Goal: Find specific page/section: Find specific page/section

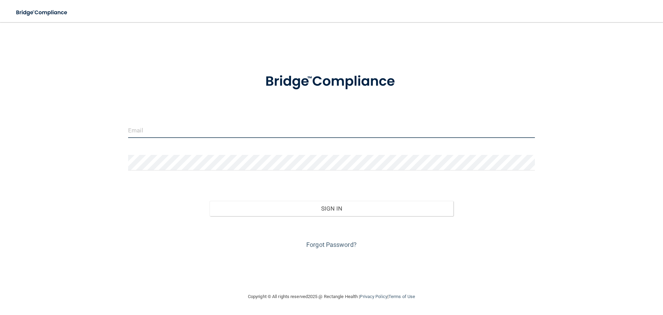
click at [166, 135] on input "email" at bounding box center [331, 130] width 407 height 16
type input "[PERSON_NAME][EMAIL_ADDRESS][DOMAIN_NAME]"
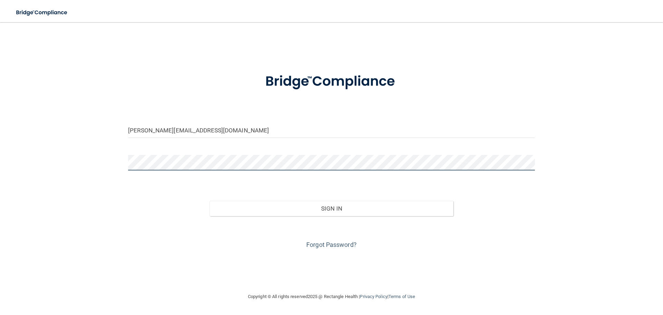
click at [210, 201] on button "Sign In" at bounding box center [332, 208] width 244 height 15
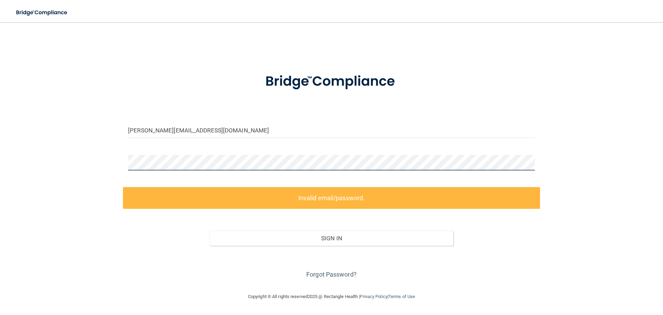
click at [54, 158] on div "[PERSON_NAME][EMAIL_ADDRESS][DOMAIN_NAME] Invalid email/password. You don't hav…" at bounding box center [331, 157] width 635 height 256
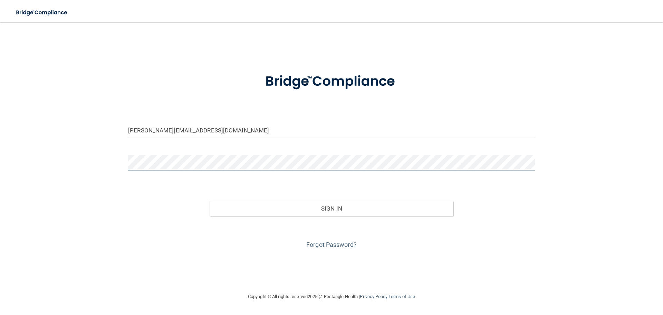
click at [210, 201] on button "Sign In" at bounding box center [332, 208] width 244 height 15
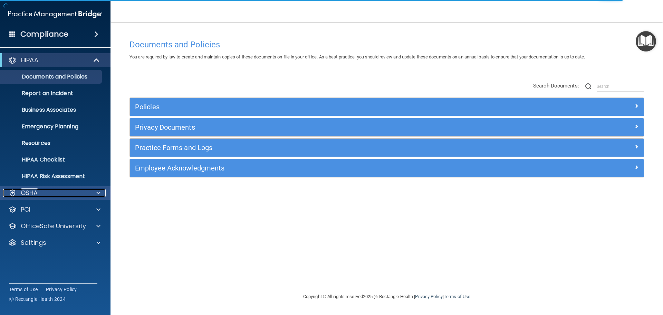
click at [35, 192] on p "OSHA" at bounding box center [29, 193] width 17 height 8
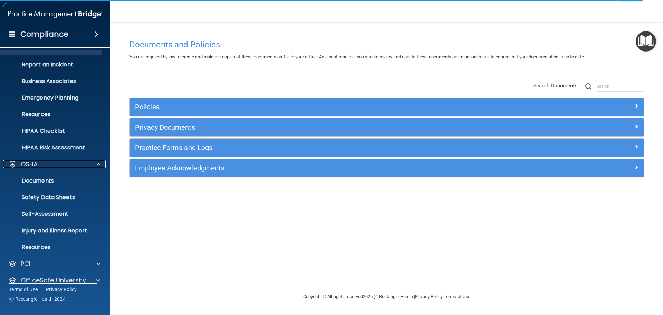
scroll to position [55, 0]
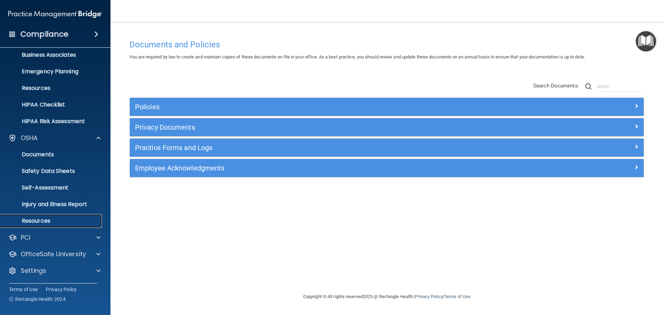
click at [41, 220] on p "Resources" at bounding box center [51, 220] width 94 height 7
